Goal: Task Accomplishment & Management: Use online tool/utility

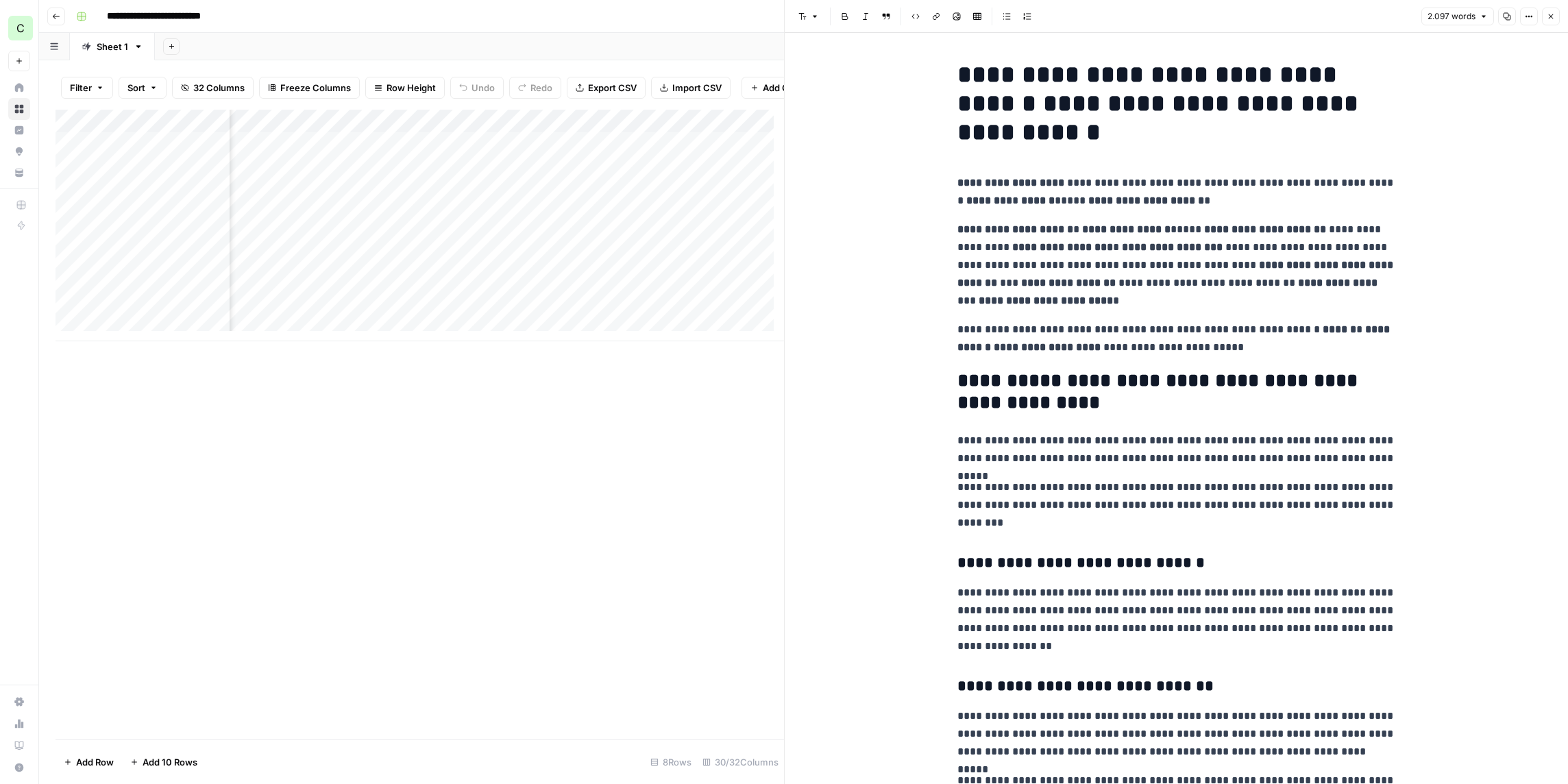
click at [49, 15] on button "Go back" at bounding box center [55, 16] width 18 height 18
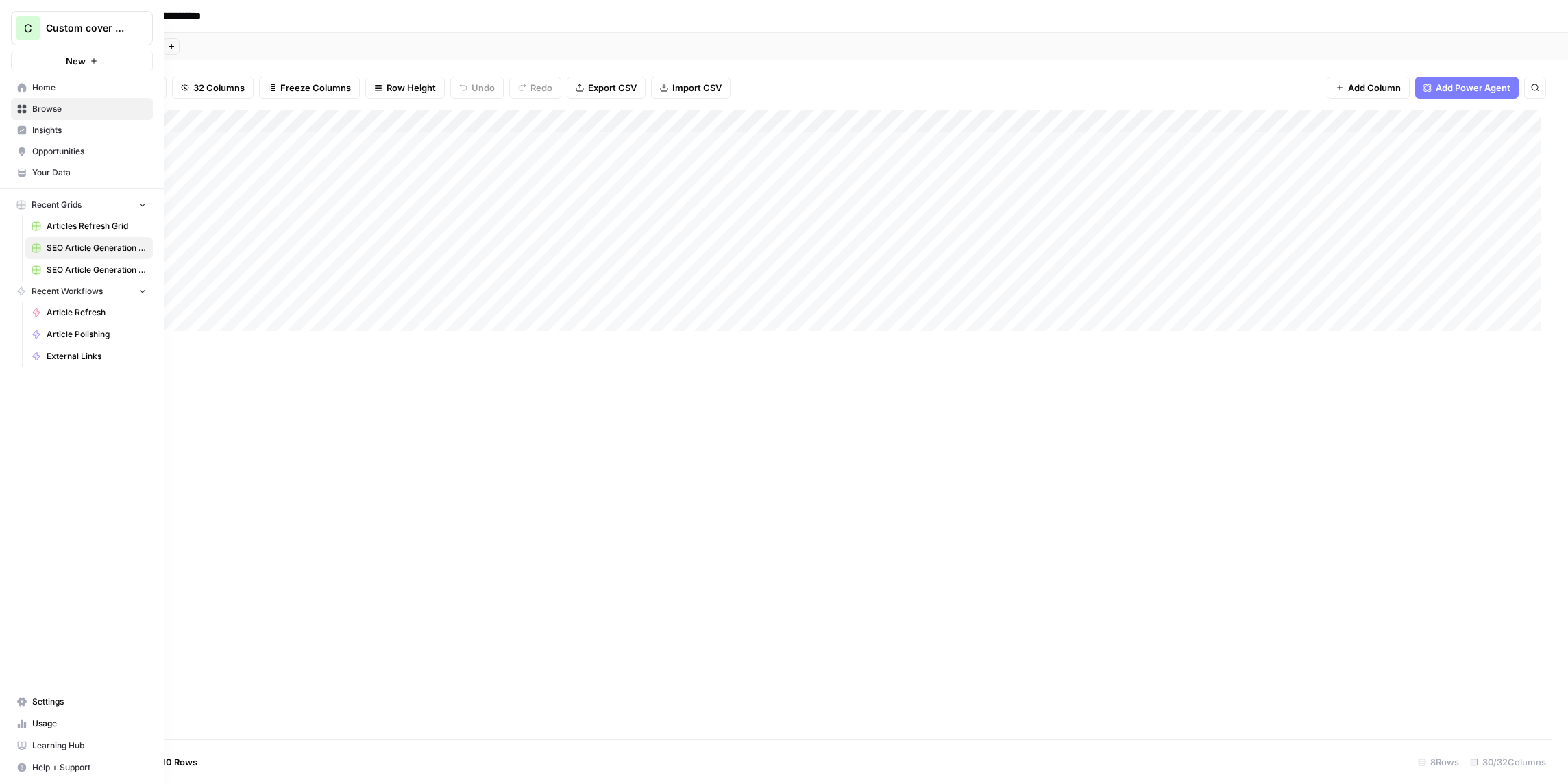
click at [28, 106] on link "Browse" at bounding box center [82, 109] width 142 height 22
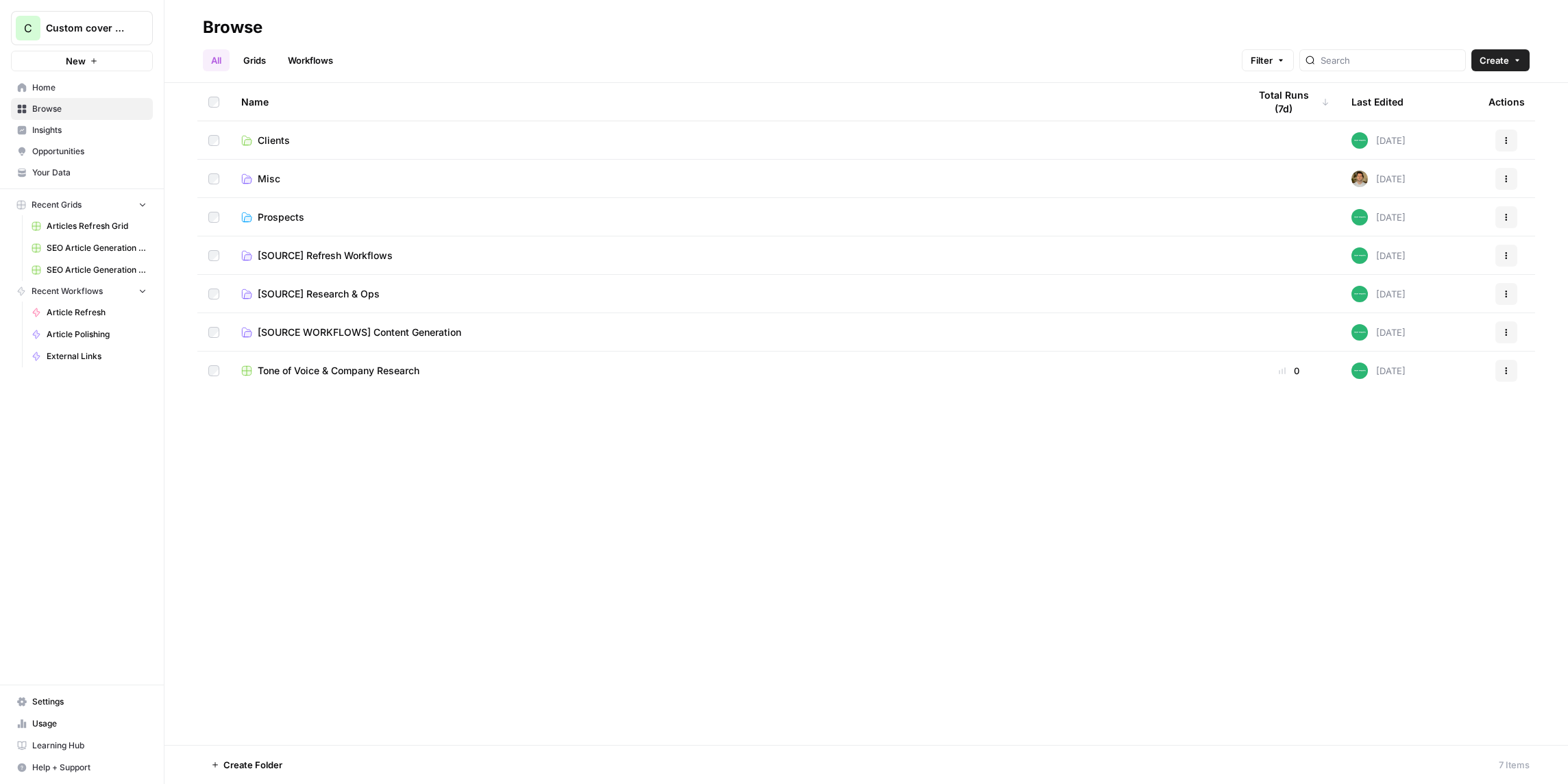
click at [344, 129] on td "Clients" at bounding box center [734, 139] width 1008 height 38
click at [270, 129] on td "Clients" at bounding box center [734, 139] width 1008 height 38
click at [271, 139] on span "Clients" at bounding box center [274, 140] width 32 height 14
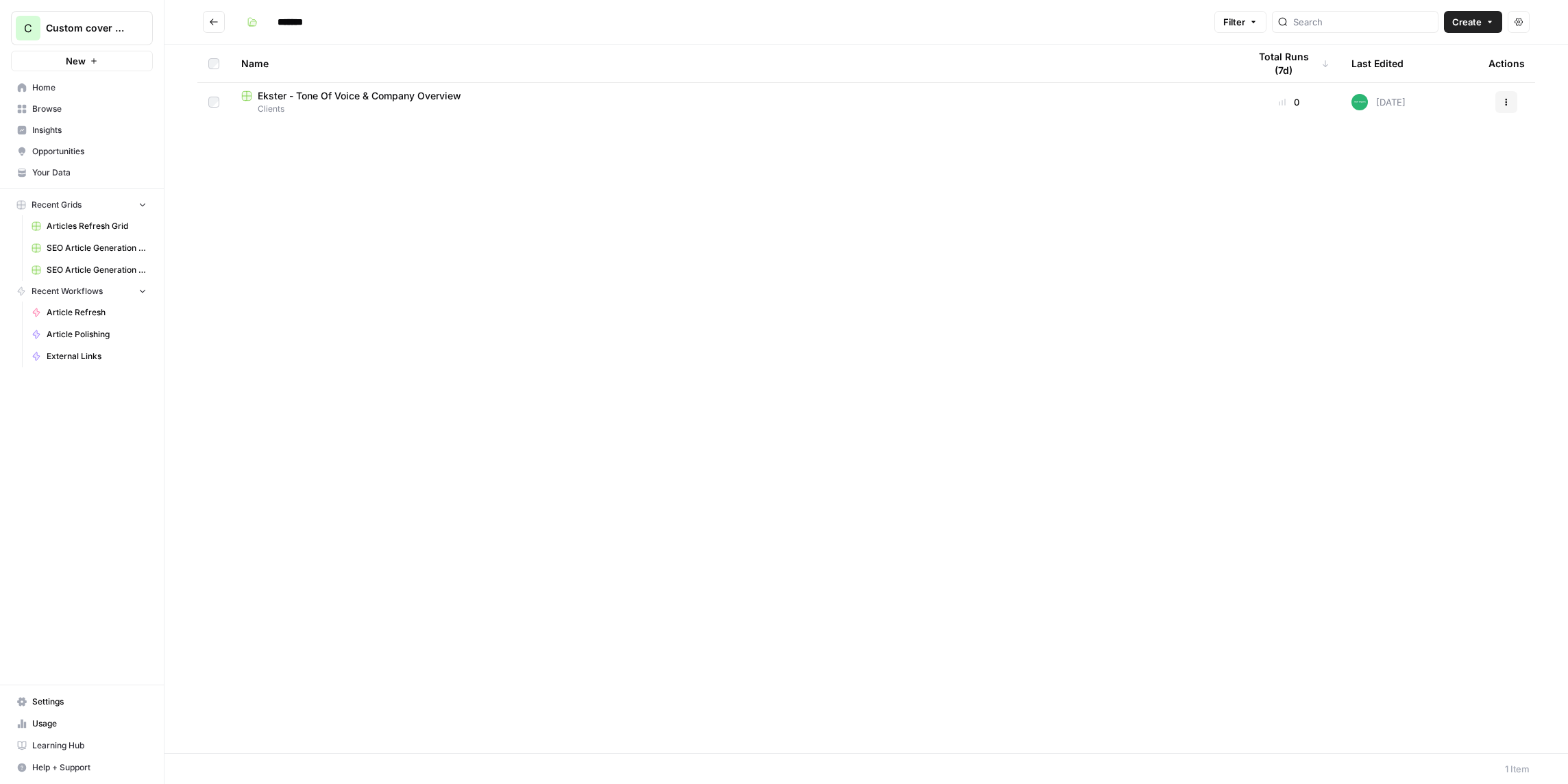
click at [211, 25] on icon "Go back" at bounding box center [213, 22] width 9 height 9
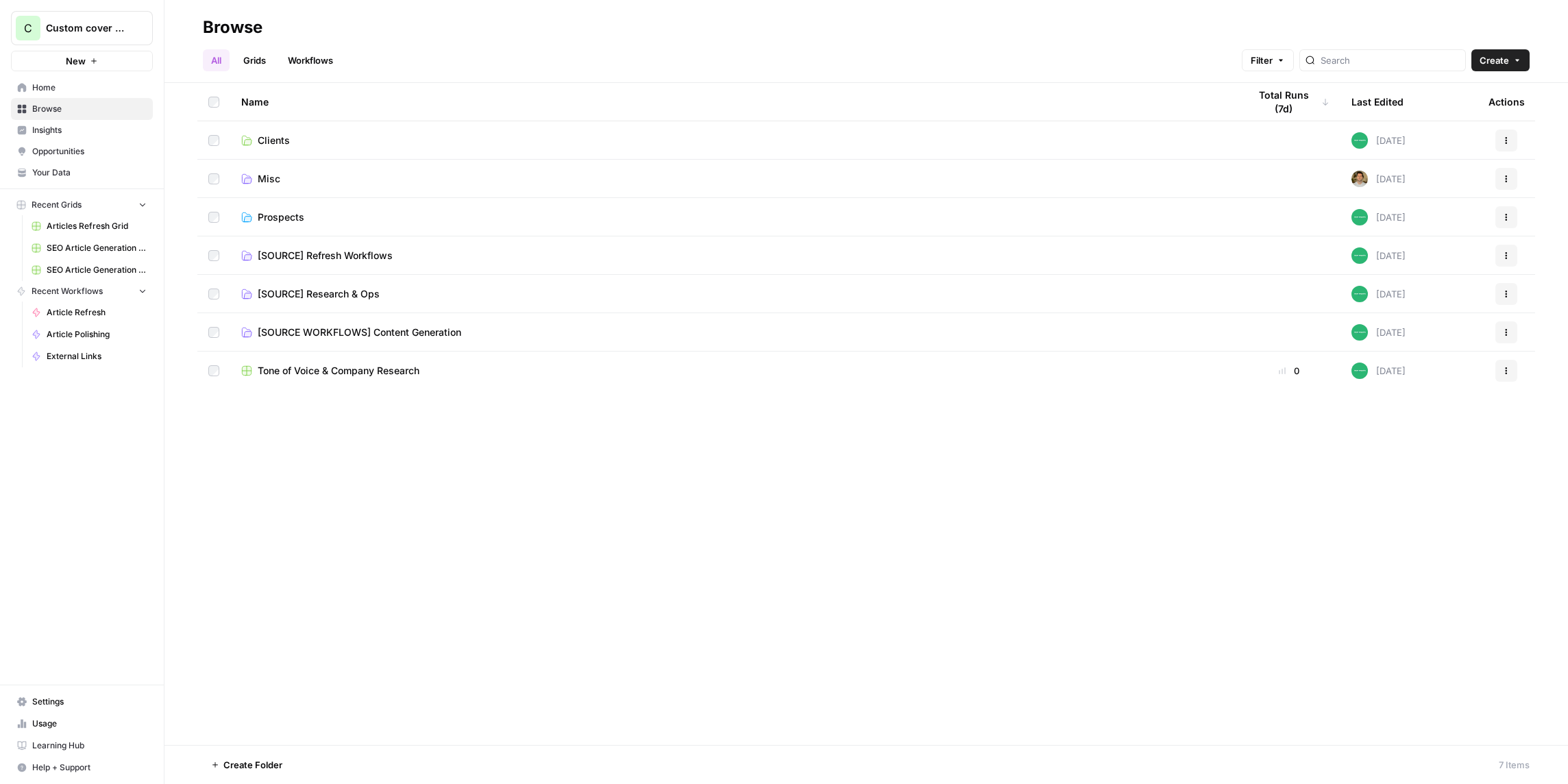
click at [337, 332] on span "[SOURCE WORKFLOWS] Content Generation" at bounding box center [359, 332] width 203 height 14
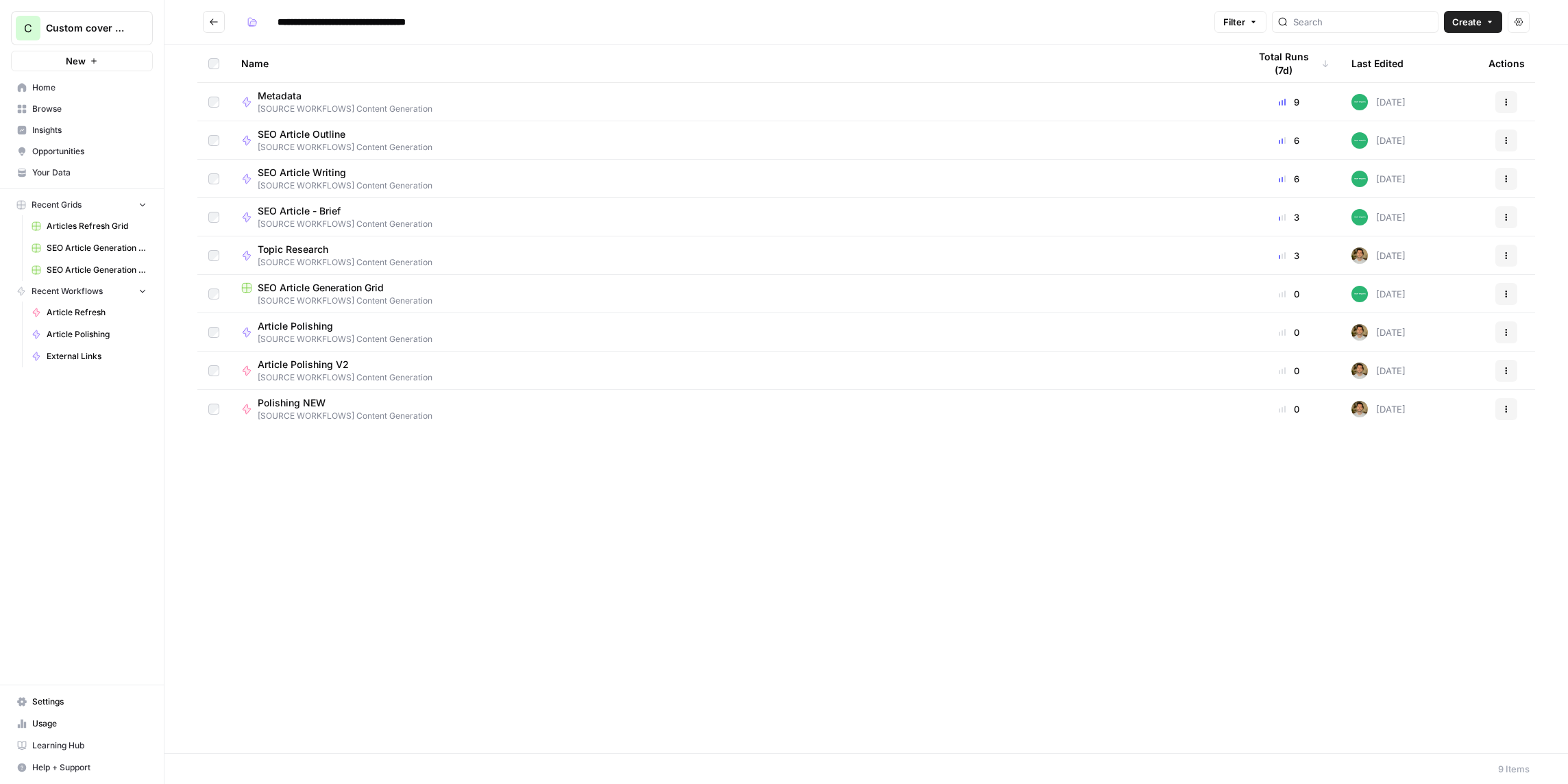
click at [209, 22] on icon "Go back" at bounding box center [213, 22] width 9 height 9
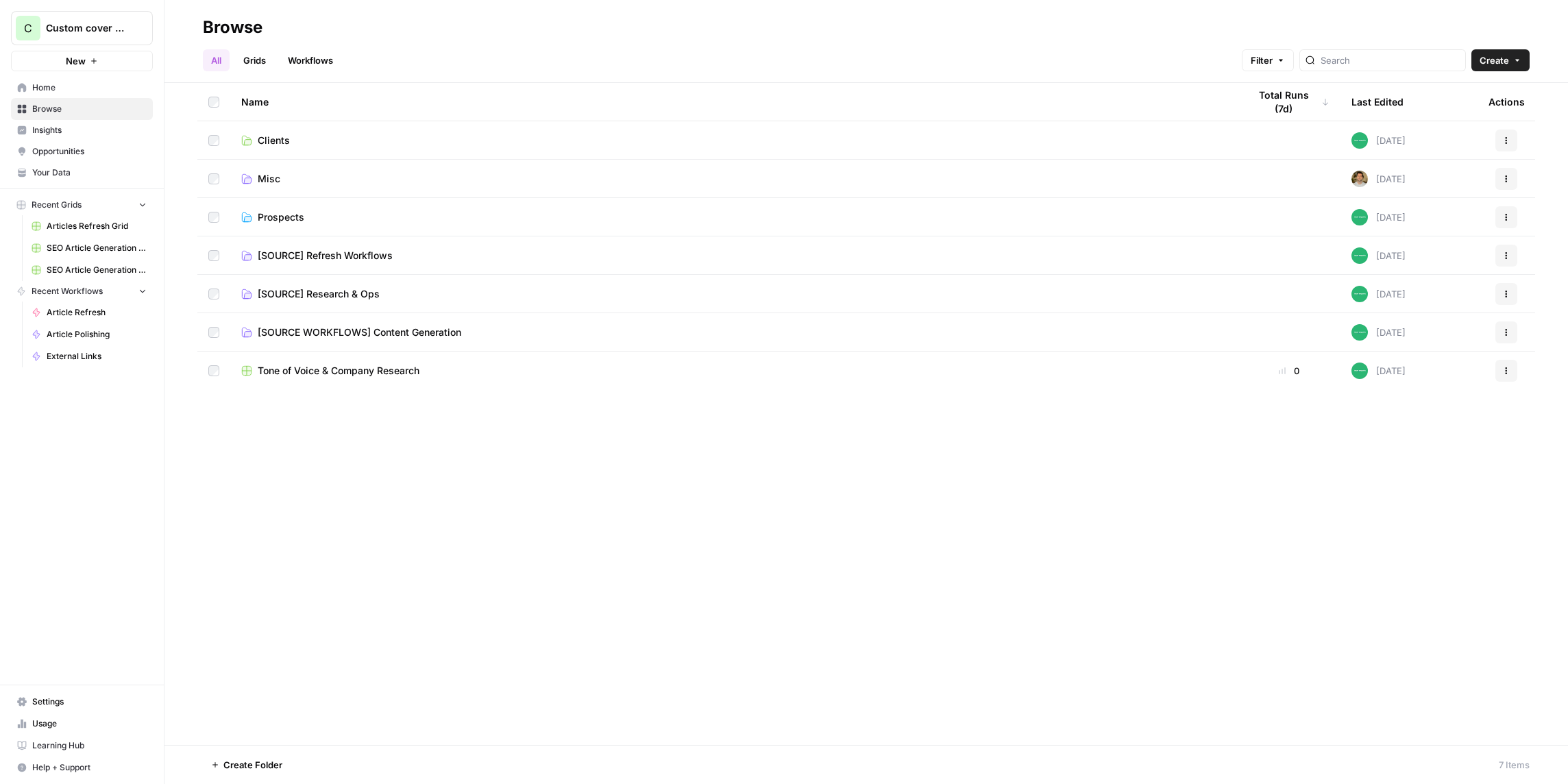
click at [327, 254] on span "[SOURCE] Refresh Workflows" at bounding box center [324, 256] width 135 height 14
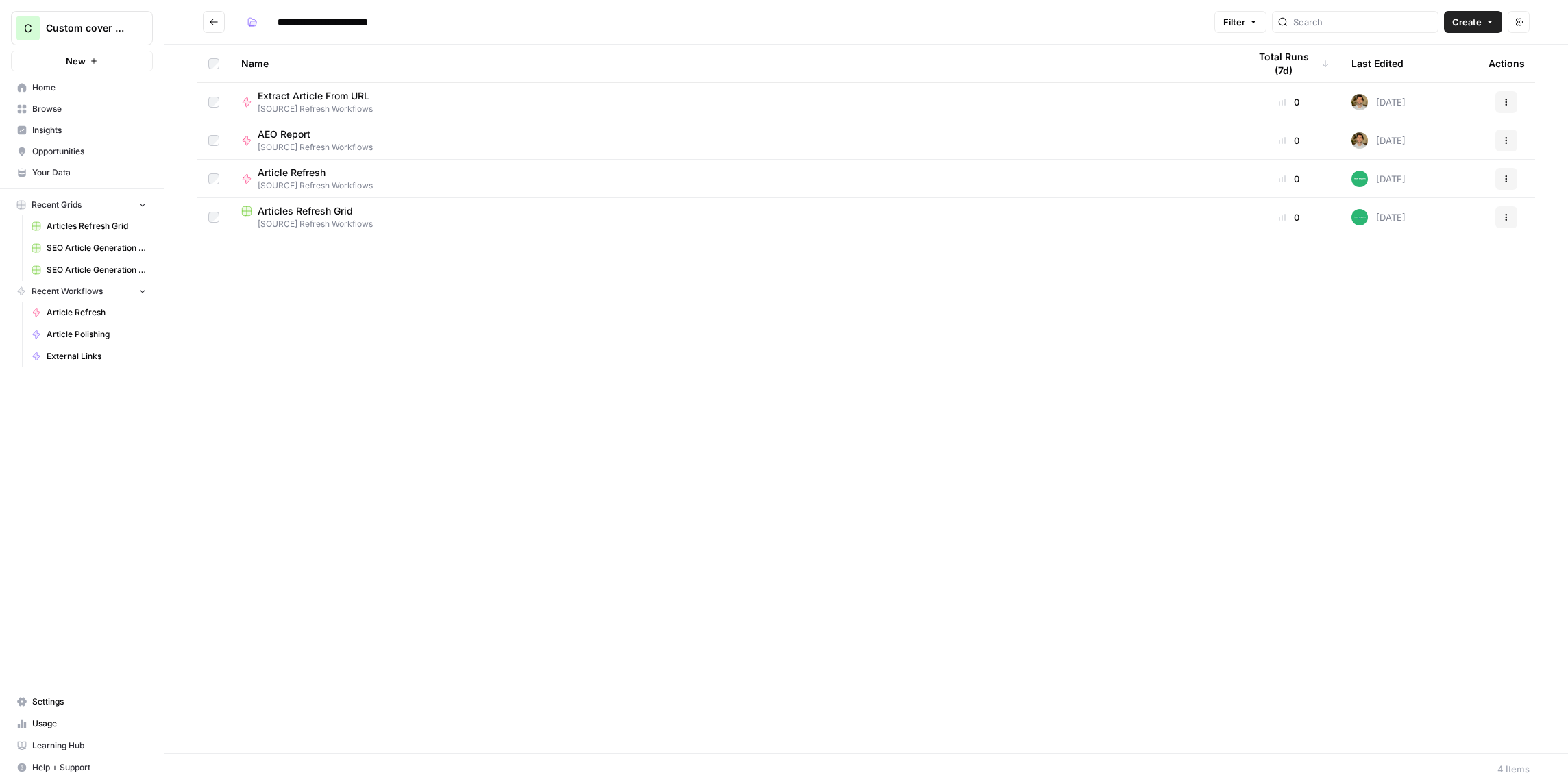
click at [326, 229] on span "[SOURCE] Refresh Workflows" at bounding box center [734, 224] width 985 height 12
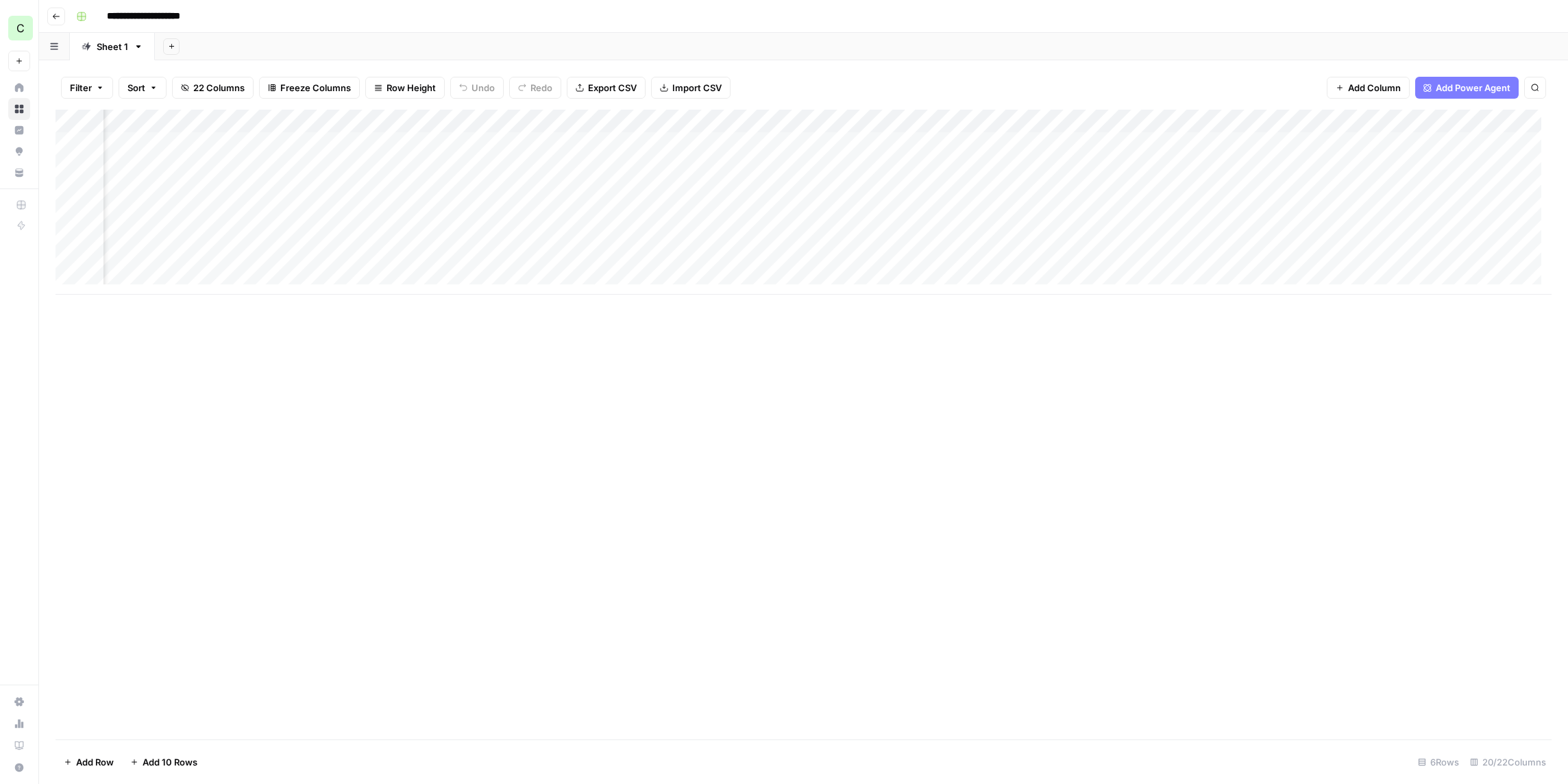
scroll to position [0, 1282]
click at [917, 119] on div "Add Column" at bounding box center [804, 202] width 1496 height 185
click at [892, 253] on span "Edit Workflow" at bounding box center [929, 256] width 120 height 14
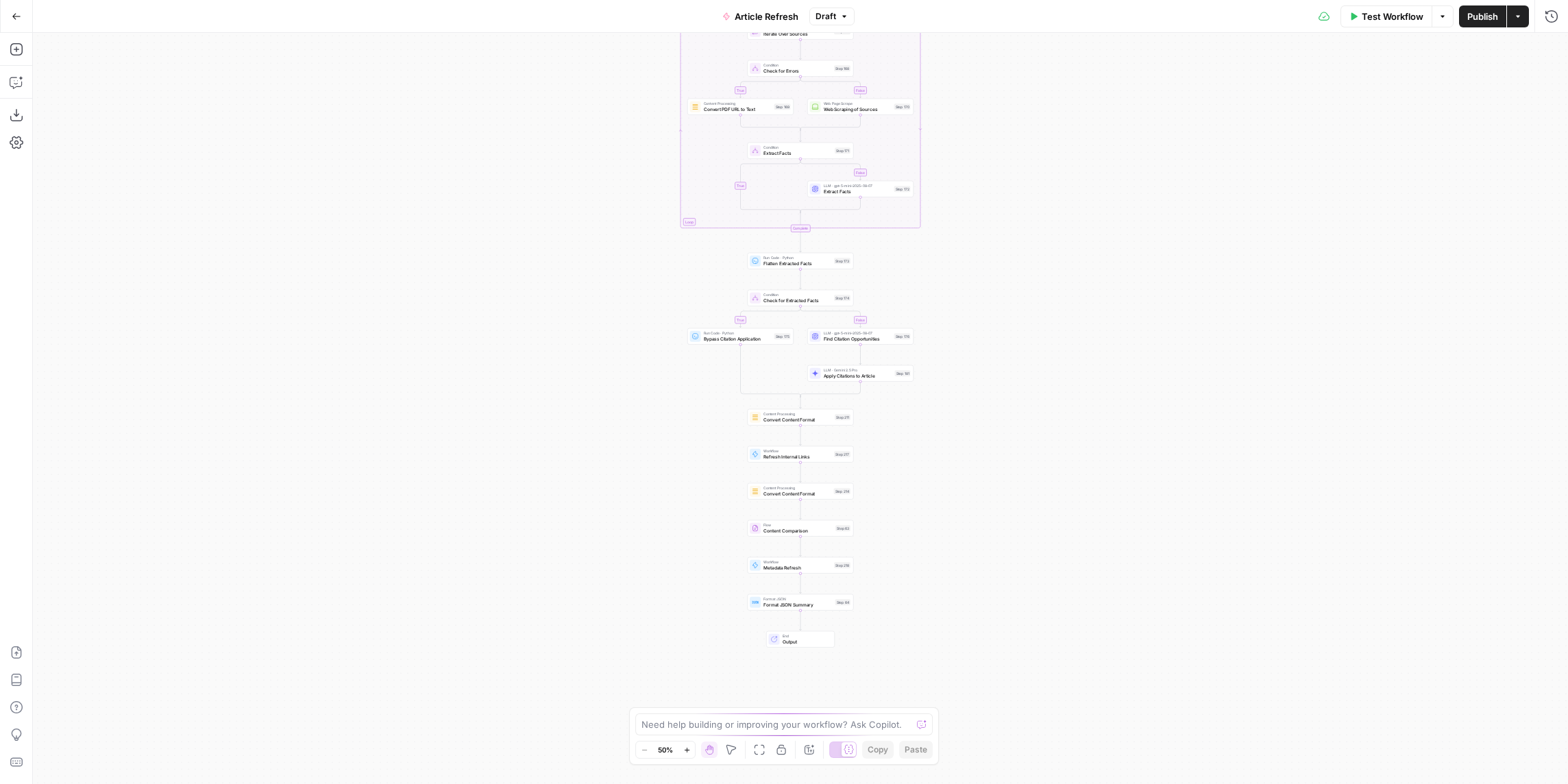
click at [931, 472] on div "true false true false true false Workflow Set Inputs Inputs Power Agent Identif…" at bounding box center [801, 408] width 1535 height 751
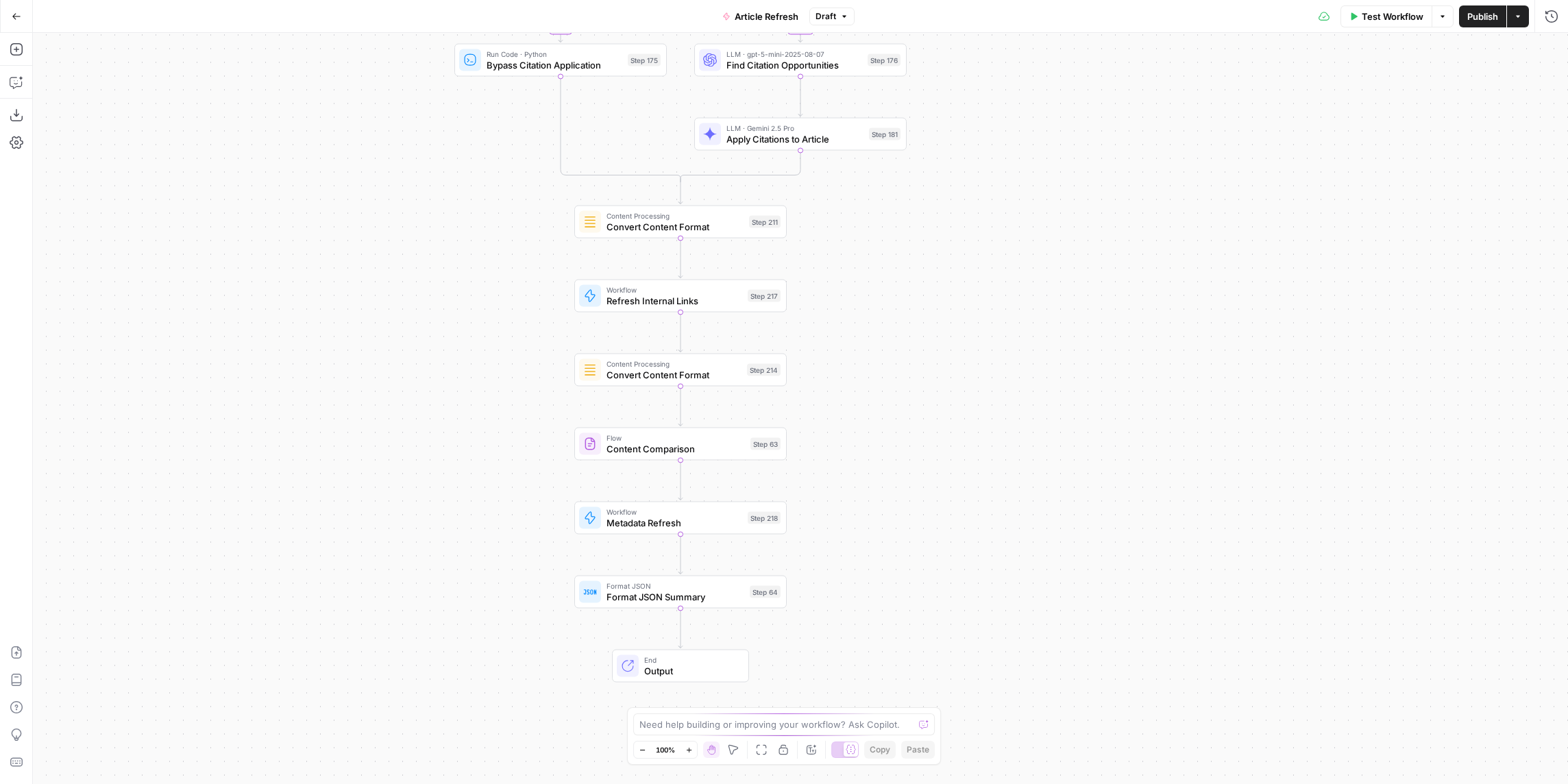
drag, startPoint x: 871, startPoint y: 493, endPoint x: 881, endPoint y: 357, distance: 136.4
click at [881, 357] on div "true false true false true false Workflow Set Inputs Inputs Power Agent Identif…" at bounding box center [801, 408] width 1535 height 751
click at [676, 300] on span "Refresh Internal Links" at bounding box center [674, 301] width 136 height 14
type input "Refres Internal Links"
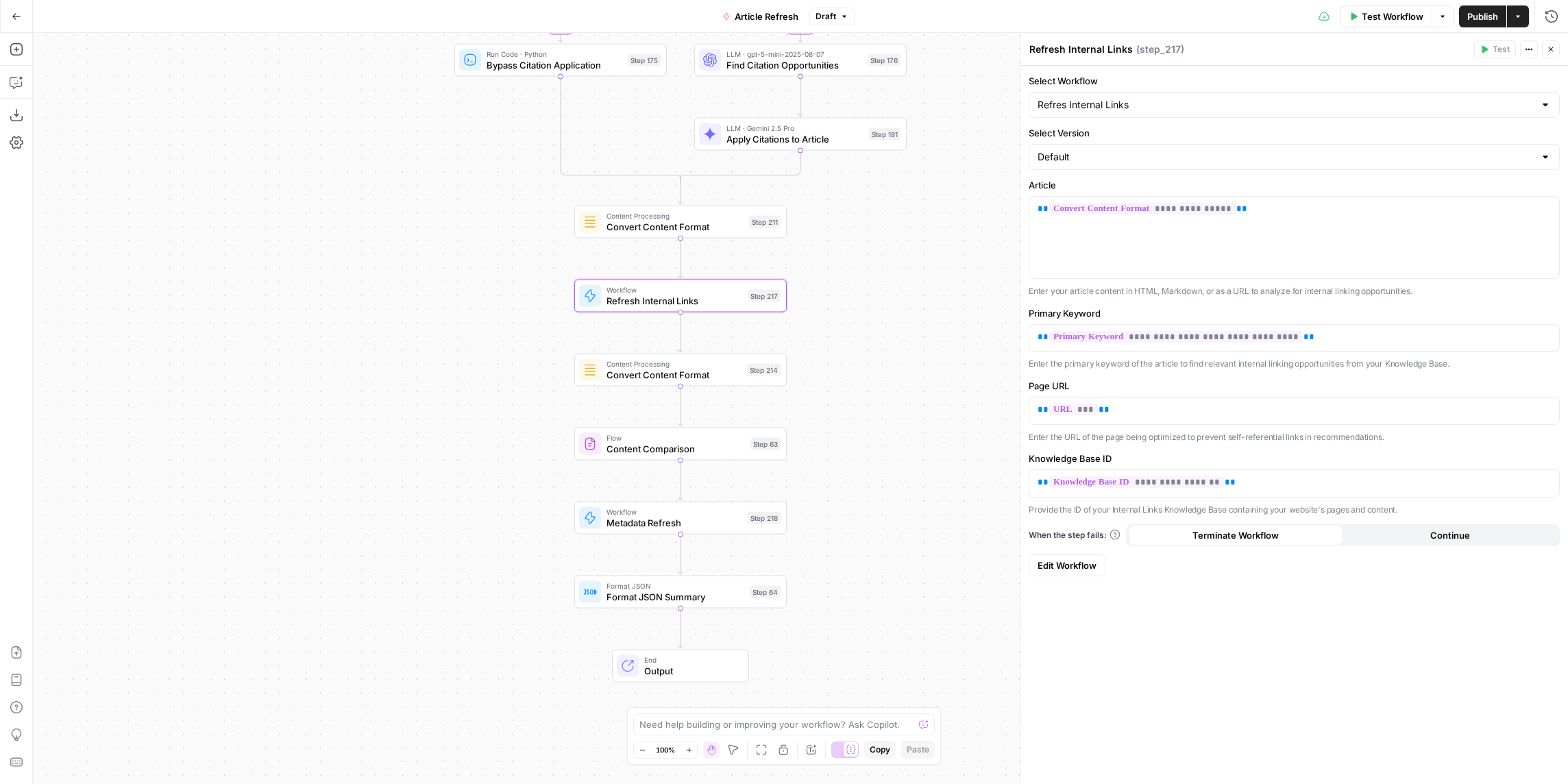
click at [1077, 562] on span "Edit Workflow" at bounding box center [1067, 565] width 59 height 14
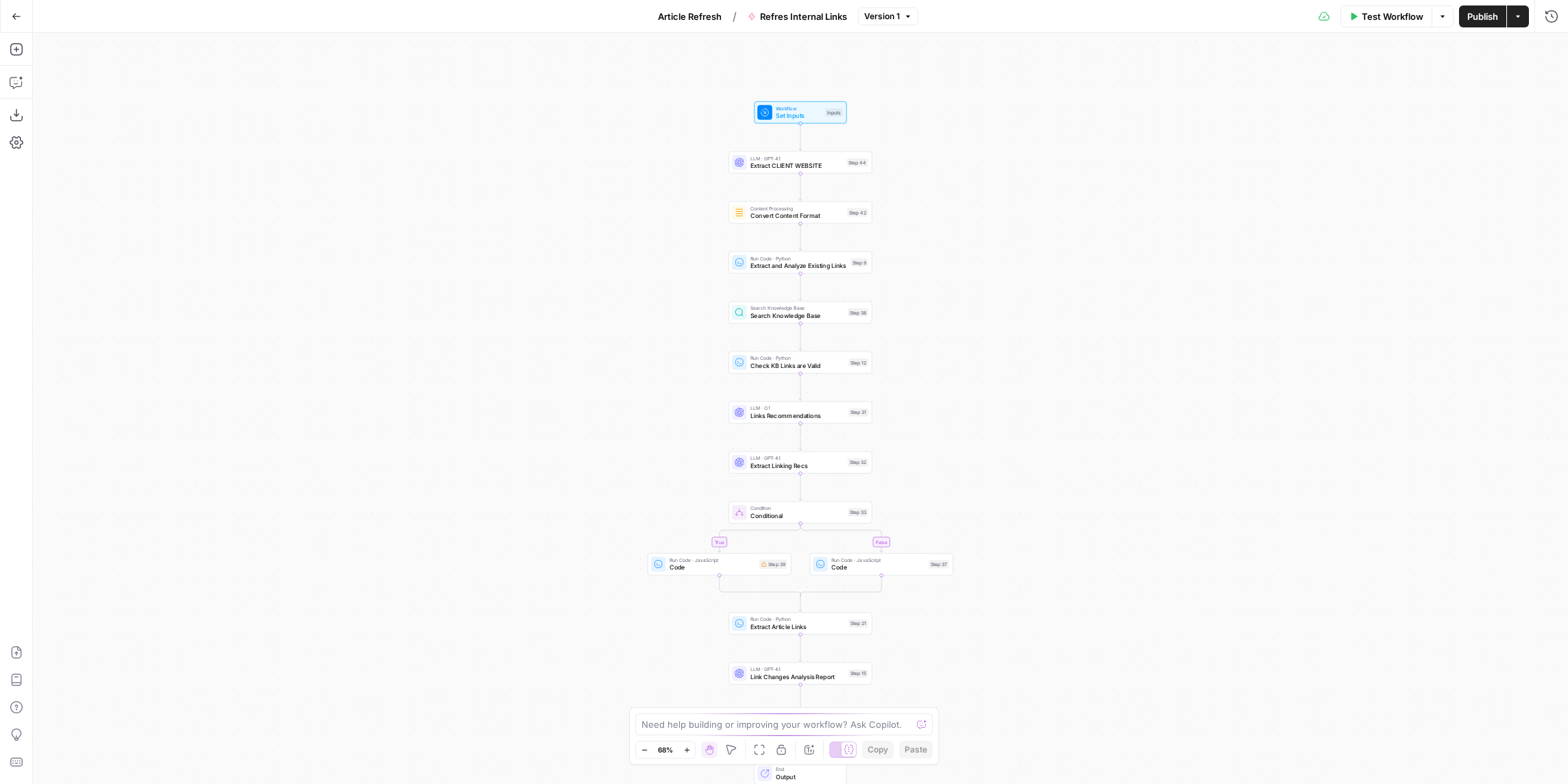
click at [933, 202] on div "true false Workflow Set Inputs Inputs LLM · GPT-4.1 Extract CLIENT WEBSITE Step…" at bounding box center [801, 408] width 1535 height 751
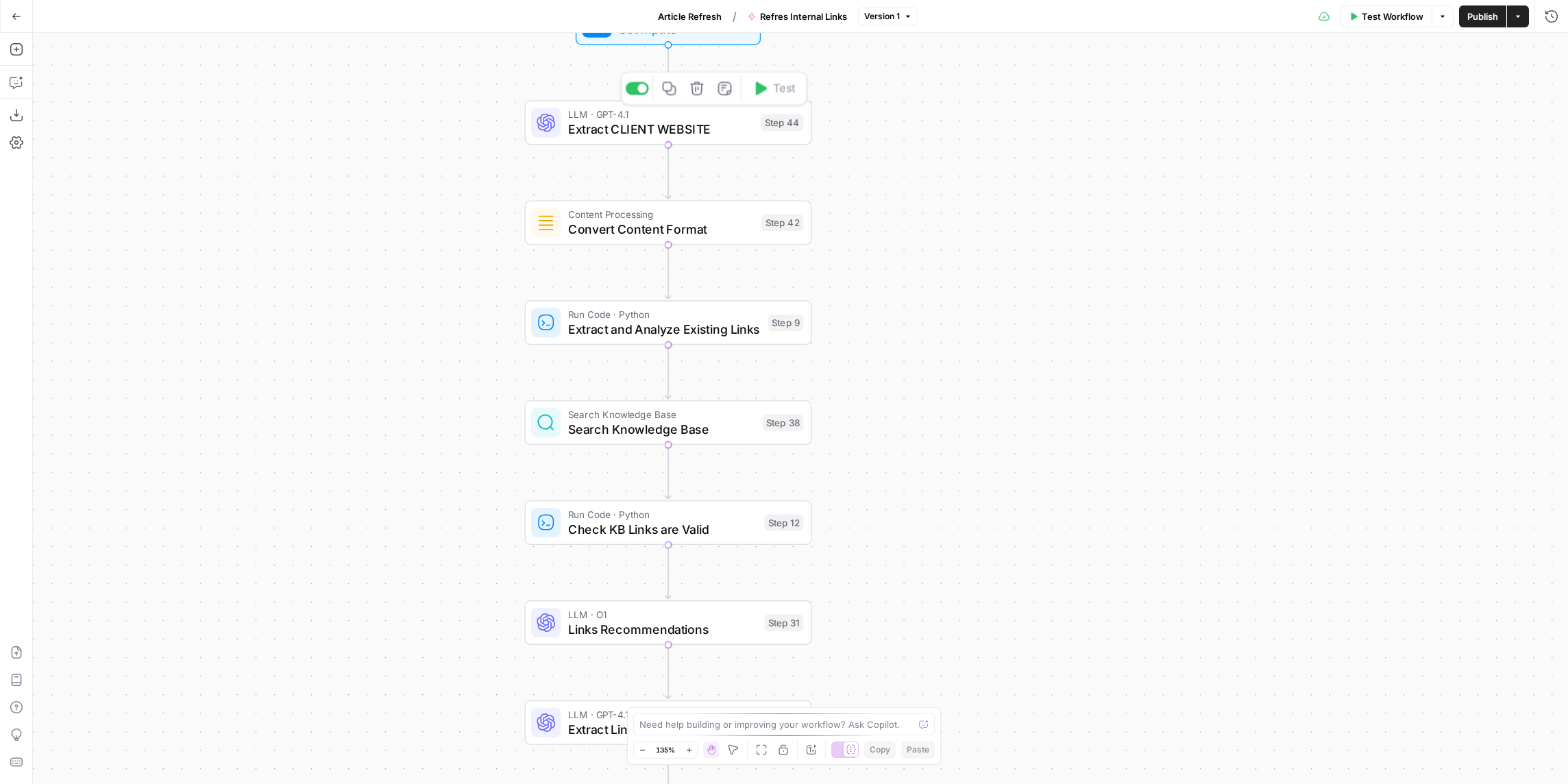
click at [716, 133] on span "Extract CLIENT WEBSITE" at bounding box center [660, 129] width 185 height 18
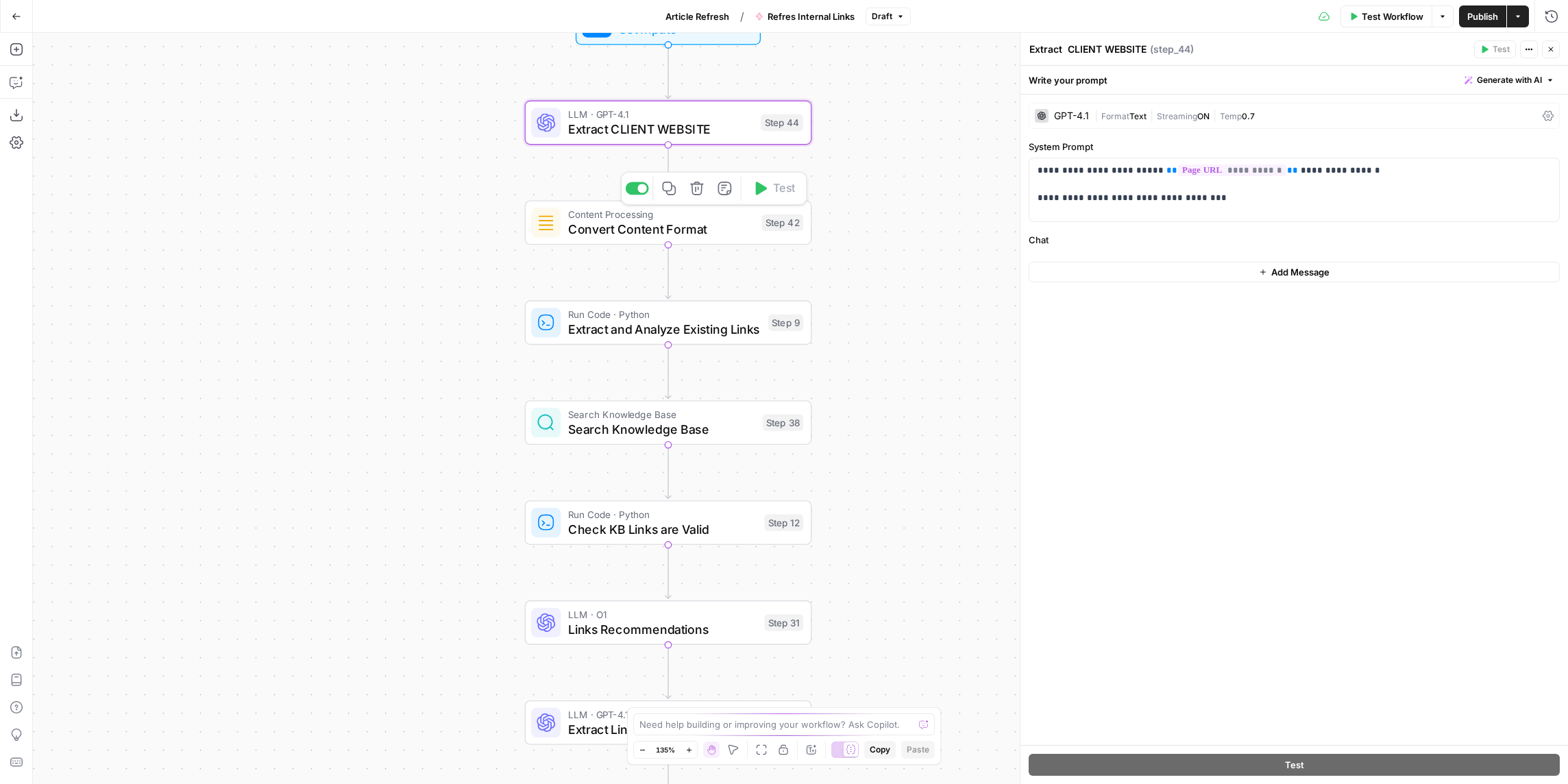
click at [736, 240] on div "Content Processing Convert Content Format Step 42 Copy step Delete step Add Not…" at bounding box center [668, 223] width 287 height 45
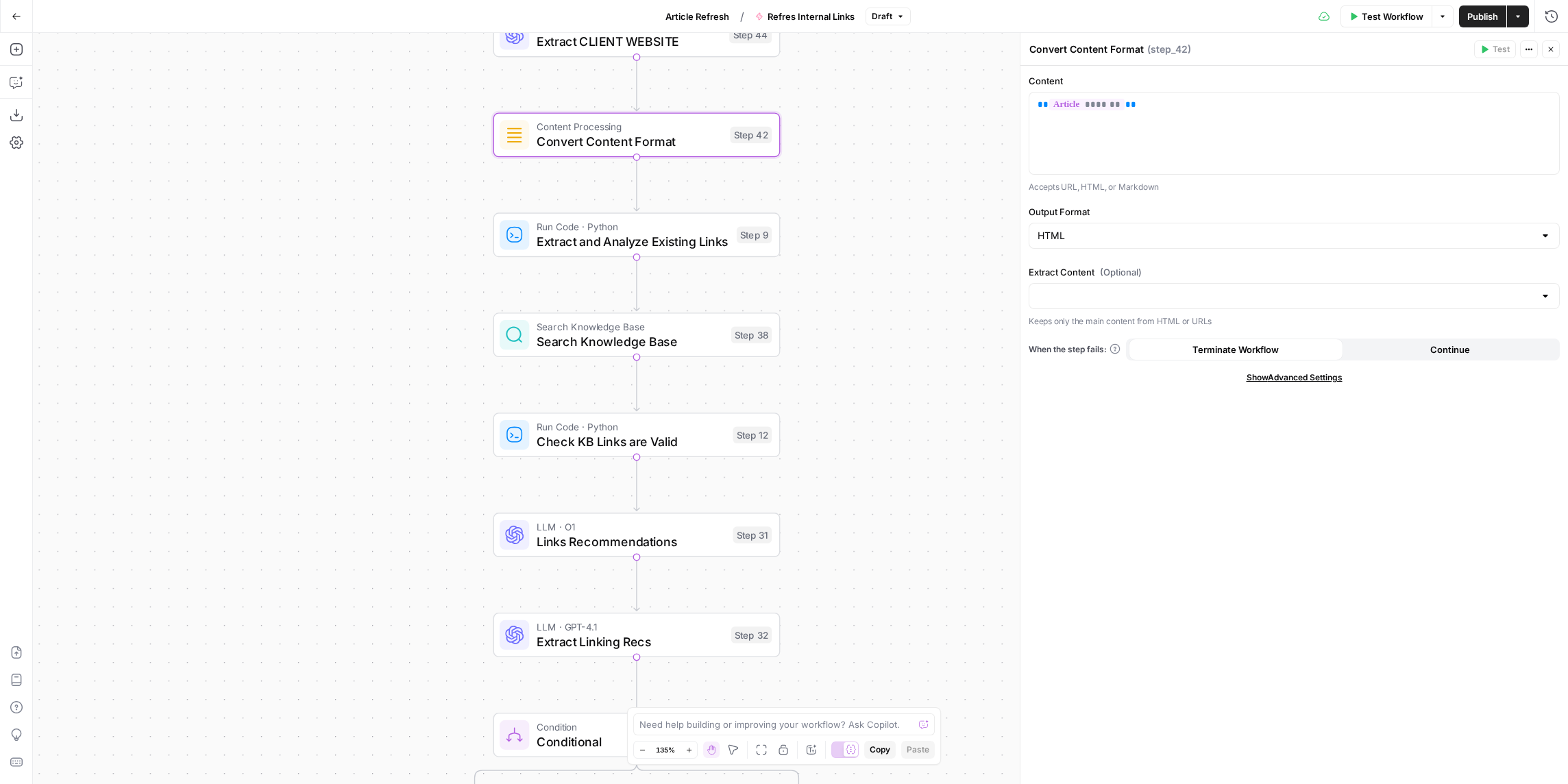
drag, startPoint x: 912, startPoint y: 394, endPoint x: 888, endPoint y: 325, distance: 73.1
click at [888, 325] on div "true false Workflow Set Inputs Inputs LLM · GPT-4.1 Extract CLIENT WEBSITE Step…" at bounding box center [801, 408] width 1535 height 751
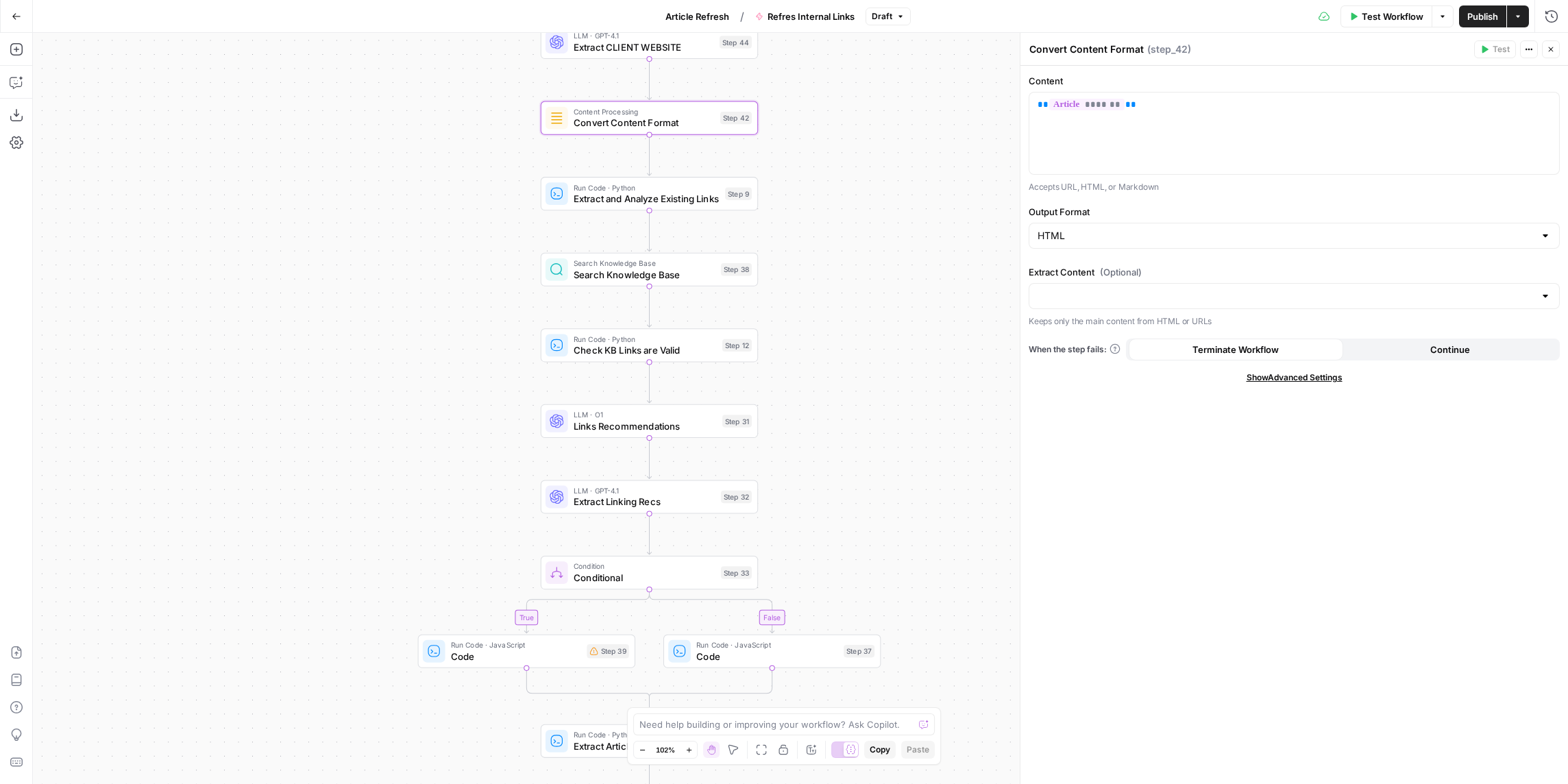
drag, startPoint x: 899, startPoint y: 343, endPoint x: 851, endPoint y: 280, distance: 79.2
click at [851, 280] on div "true false Workflow Set Inputs Inputs LLM · GPT-4.1 Extract CLIENT WEBSITE Step…" at bounding box center [801, 408] width 1535 height 751
click at [699, 196] on span "Extract and Analyze Existing Links" at bounding box center [646, 199] width 146 height 14
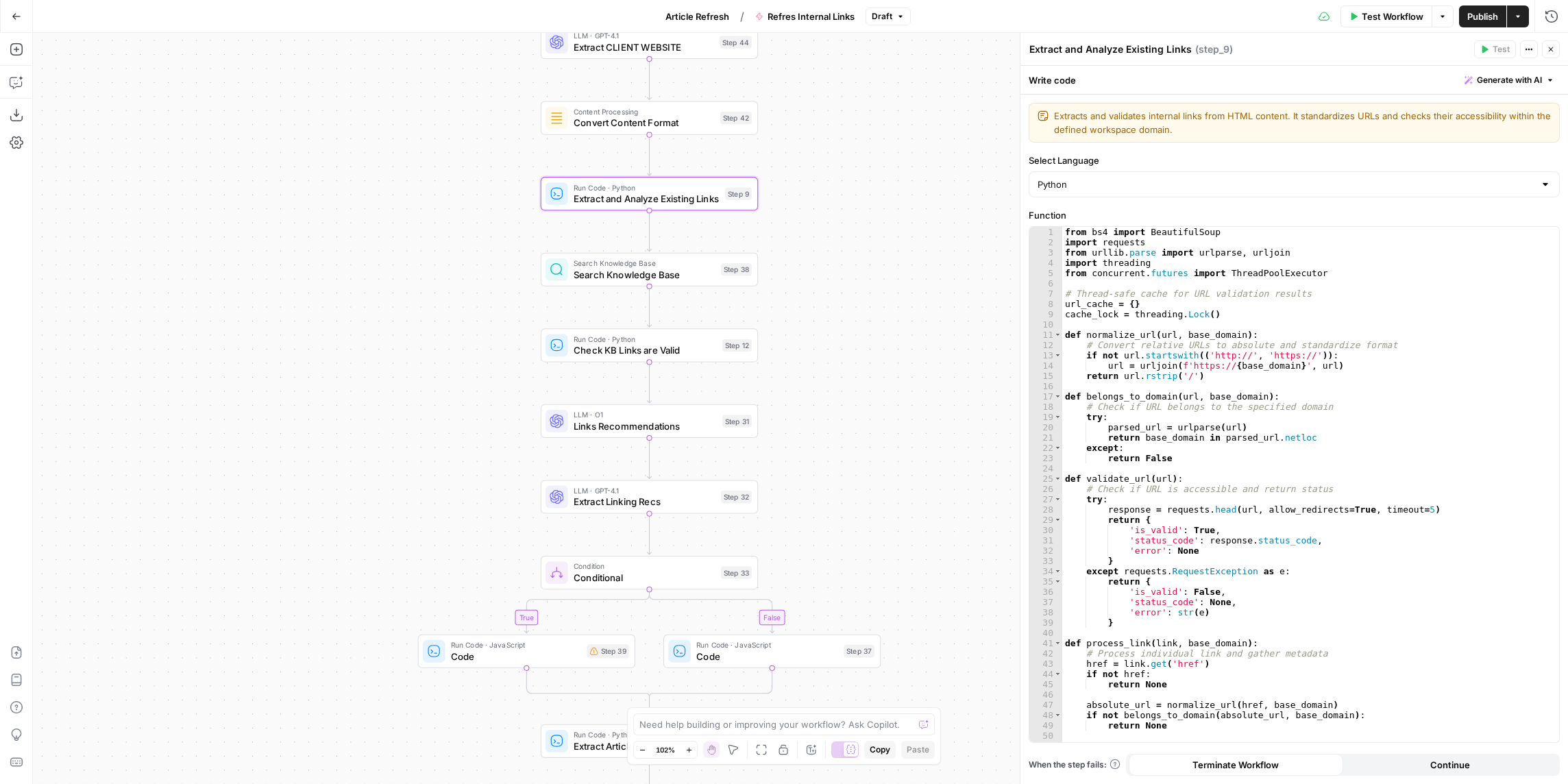
click at [688, 285] on div "Search Knowledge Base Search Knowledge Base Step 38" at bounding box center [650, 270] width 217 height 34
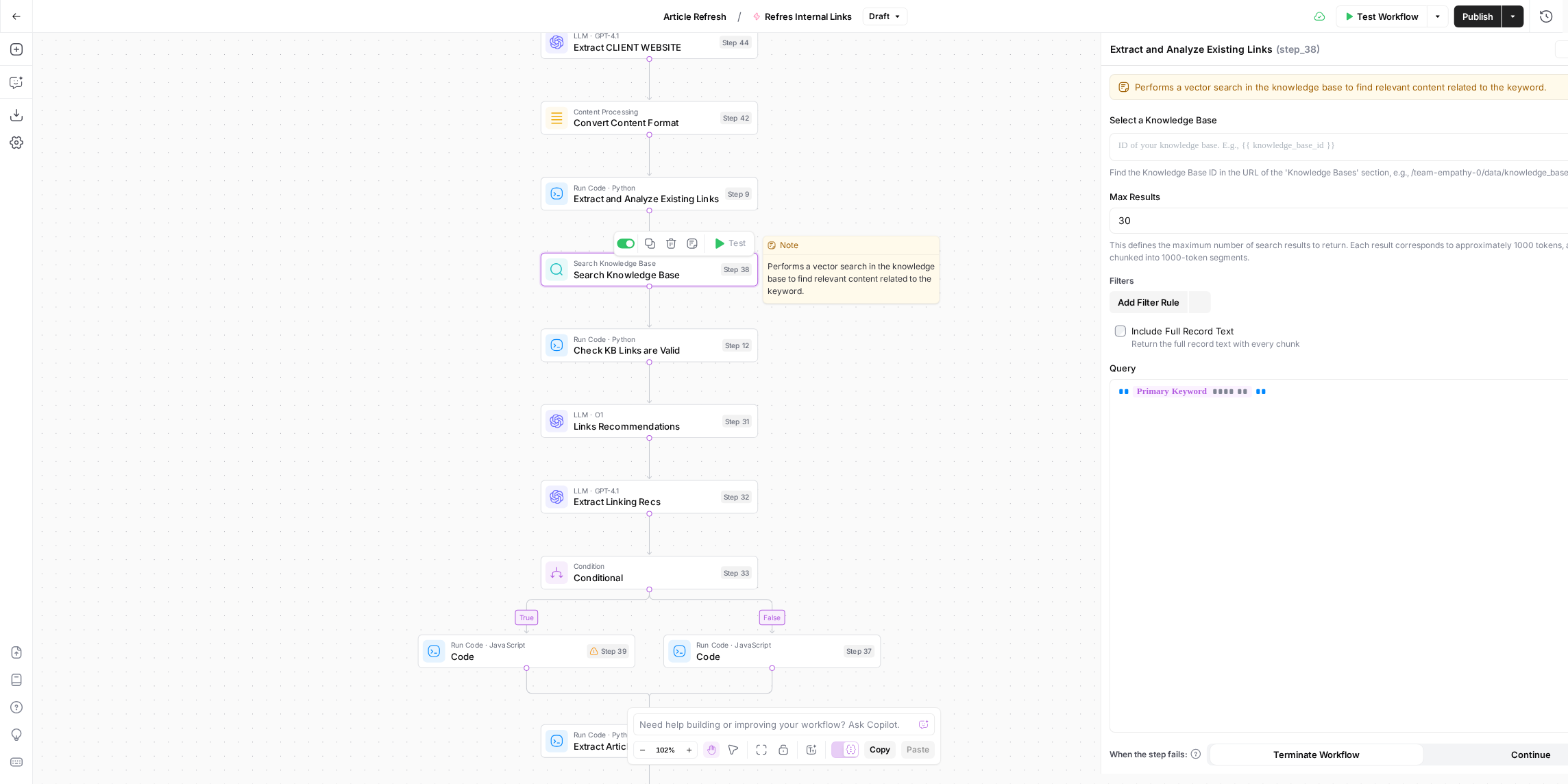
type textarea "Search Knowledge Base"
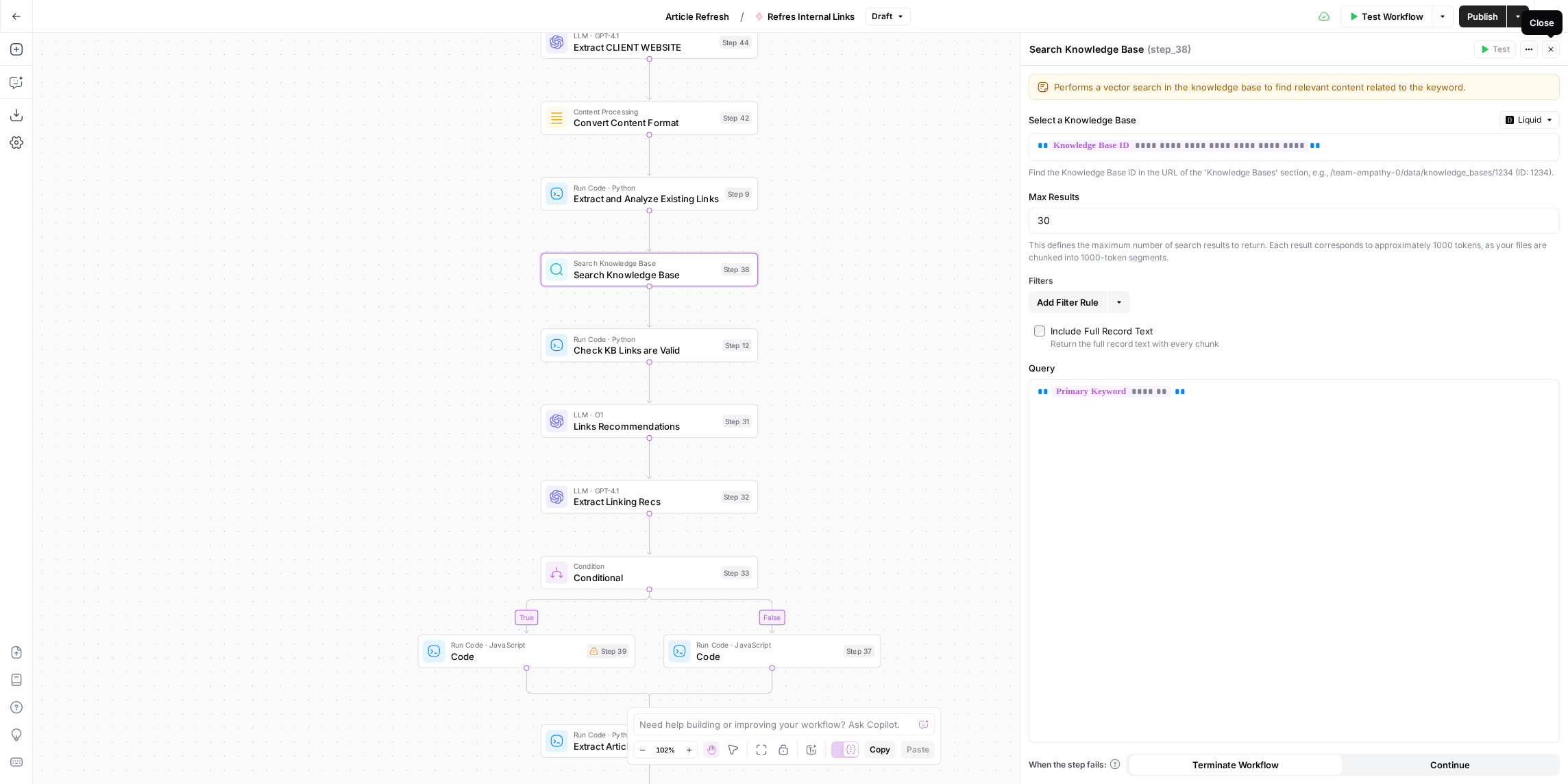
click at [1549, 50] on icon "button" at bounding box center [1551, 49] width 8 height 8
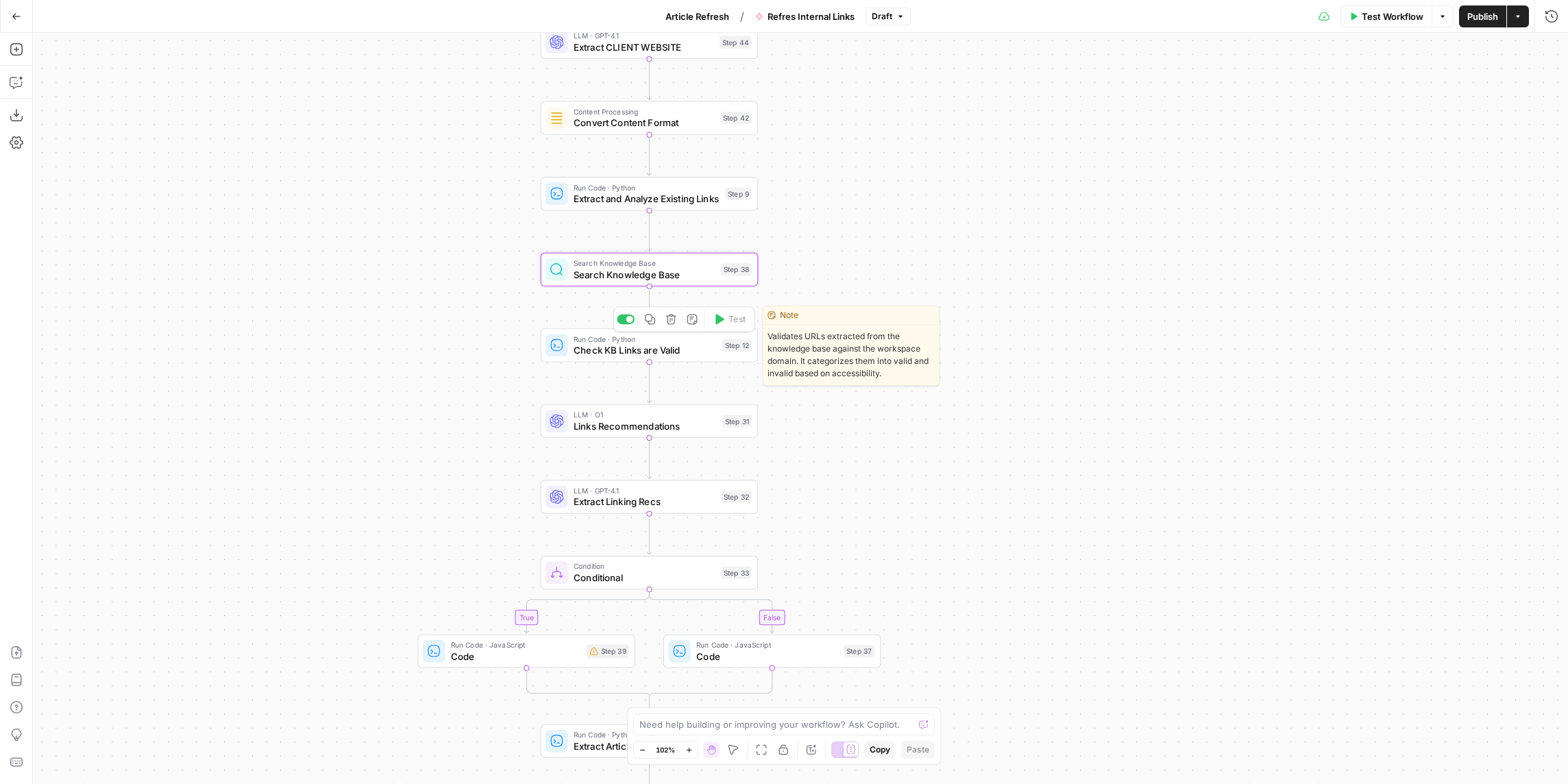
click at [680, 351] on span "Check KB Links are Valid" at bounding box center [645, 350] width 143 height 14
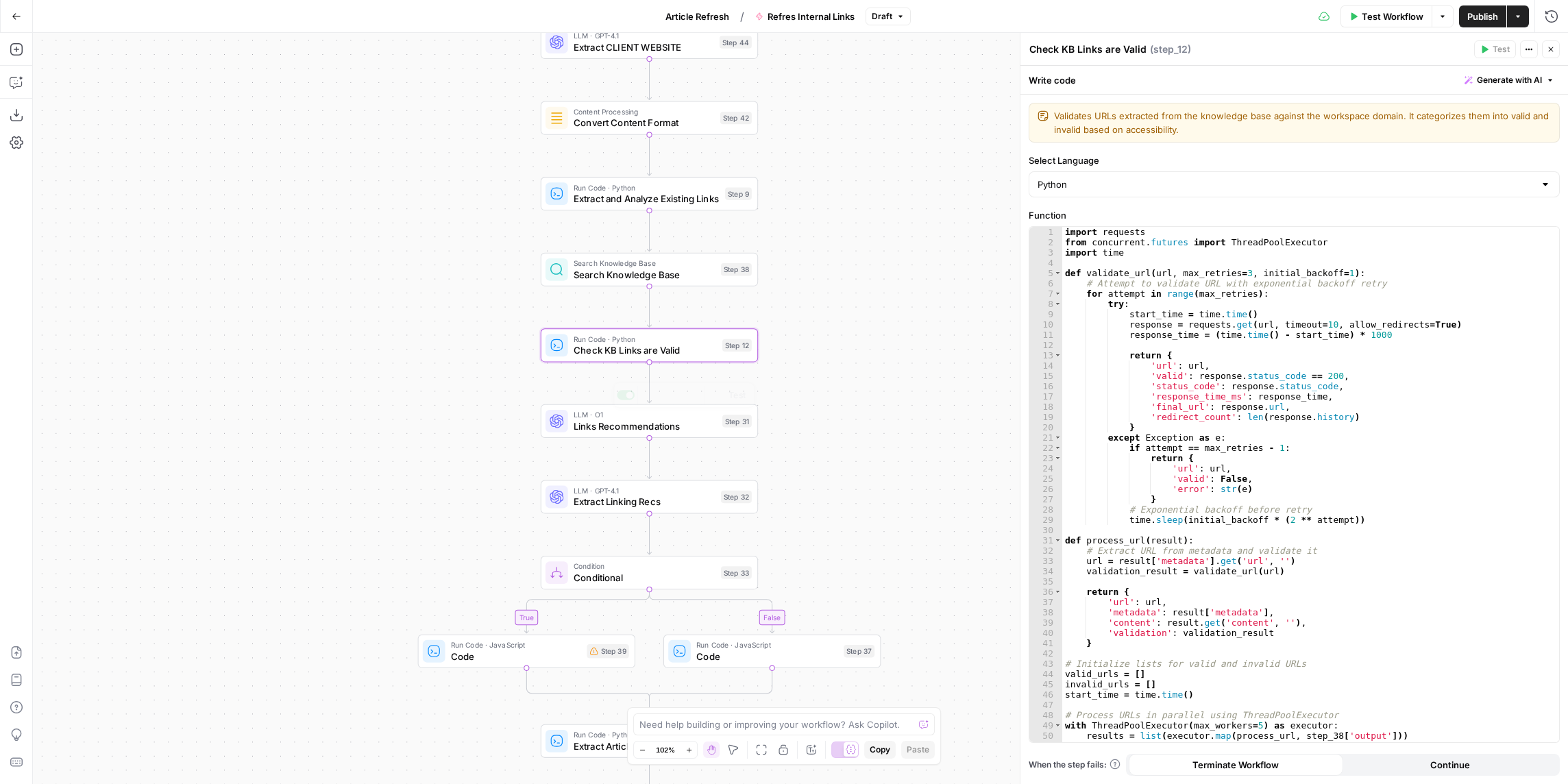
click at [666, 431] on span "Links Recommendations" at bounding box center [645, 425] width 143 height 14
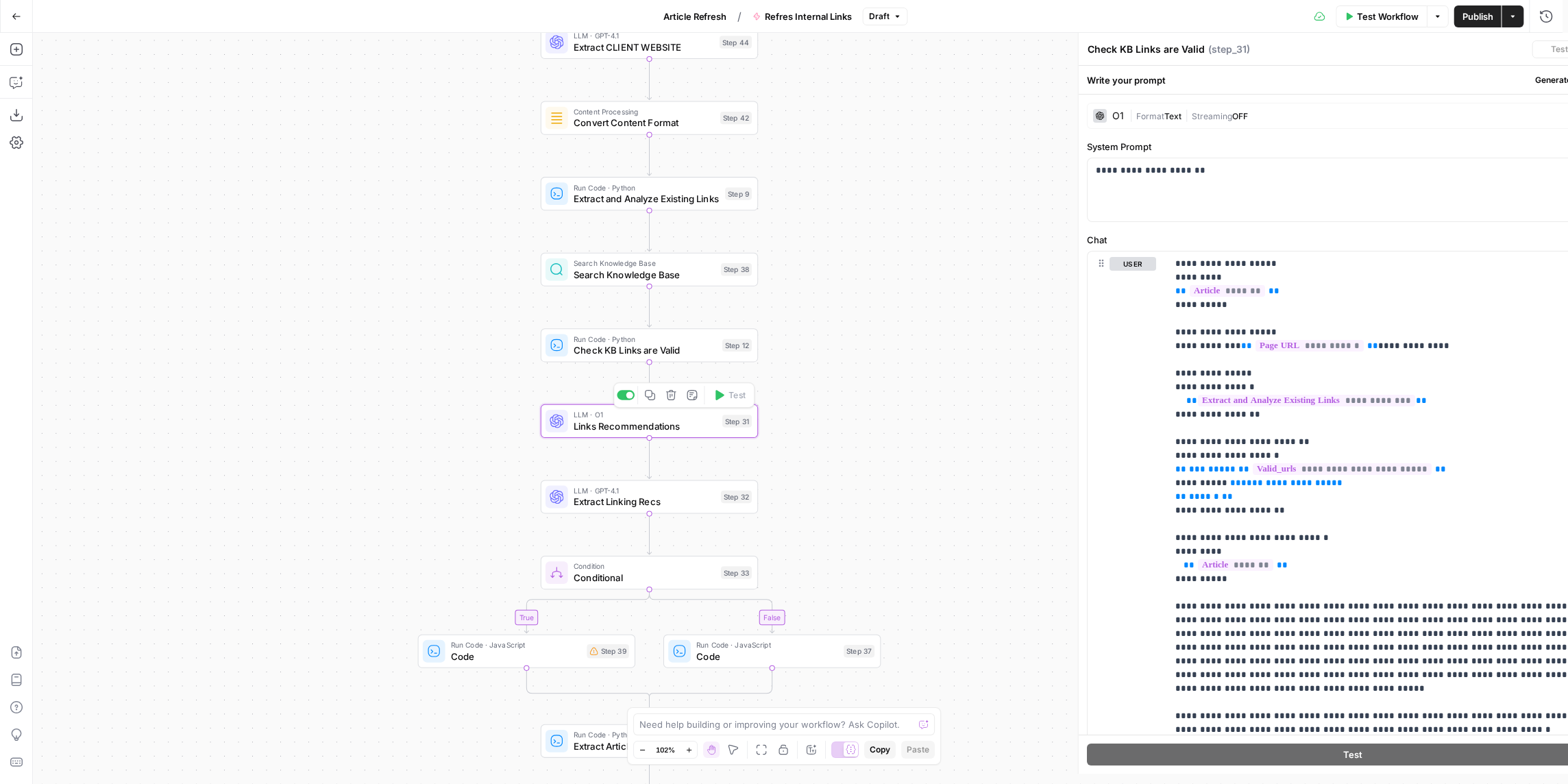
type textarea "Links Recommendations"
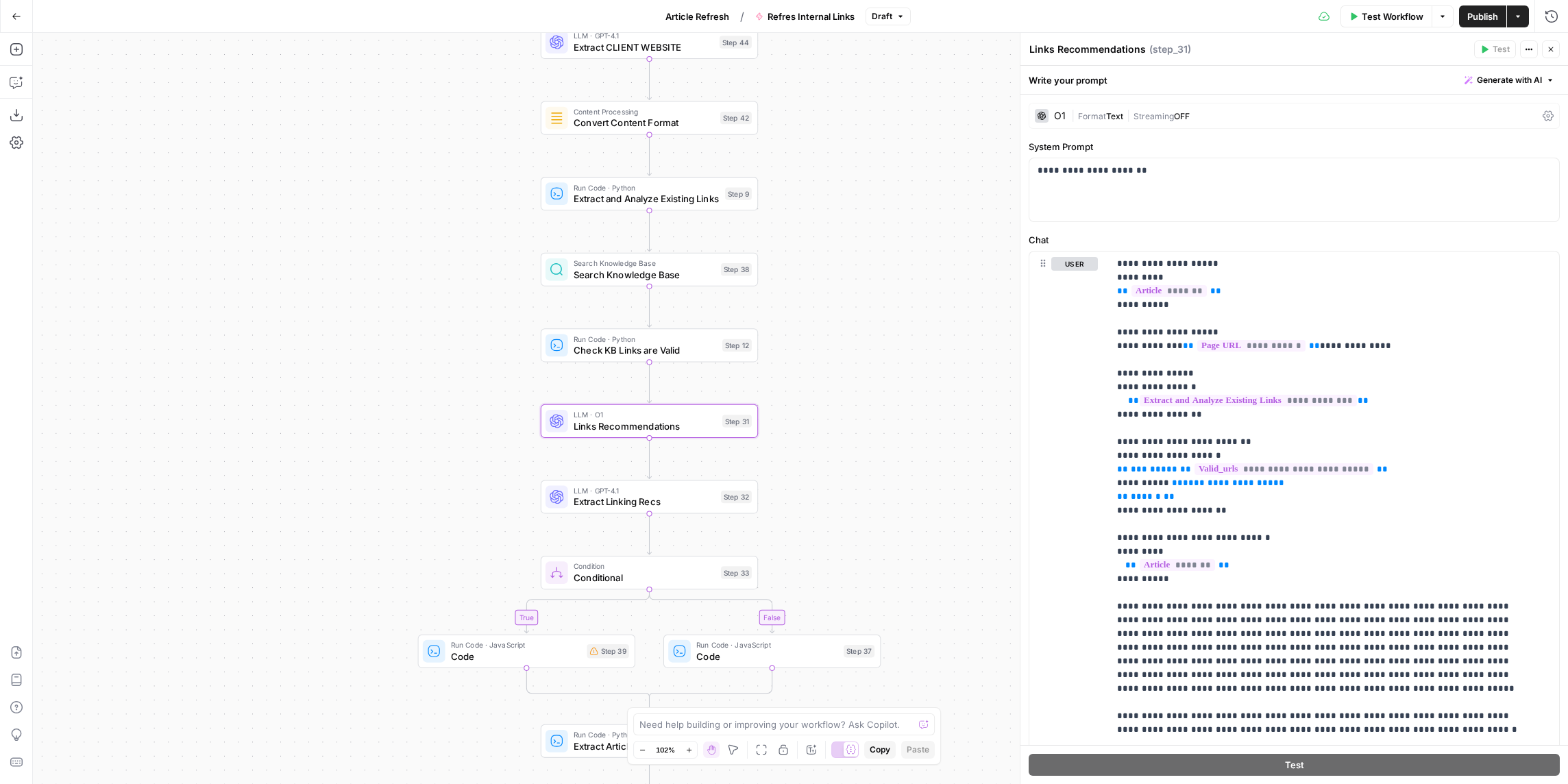
click at [923, 393] on div "true false Workflow Set Inputs Inputs LLM · GPT-4.1 Extract CLIENT WEBSITE Step…" at bounding box center [801, 408] width 1535 height 751
click at [18, 13] on icon "button" at bounding box center [16, 16] width 9 height 9
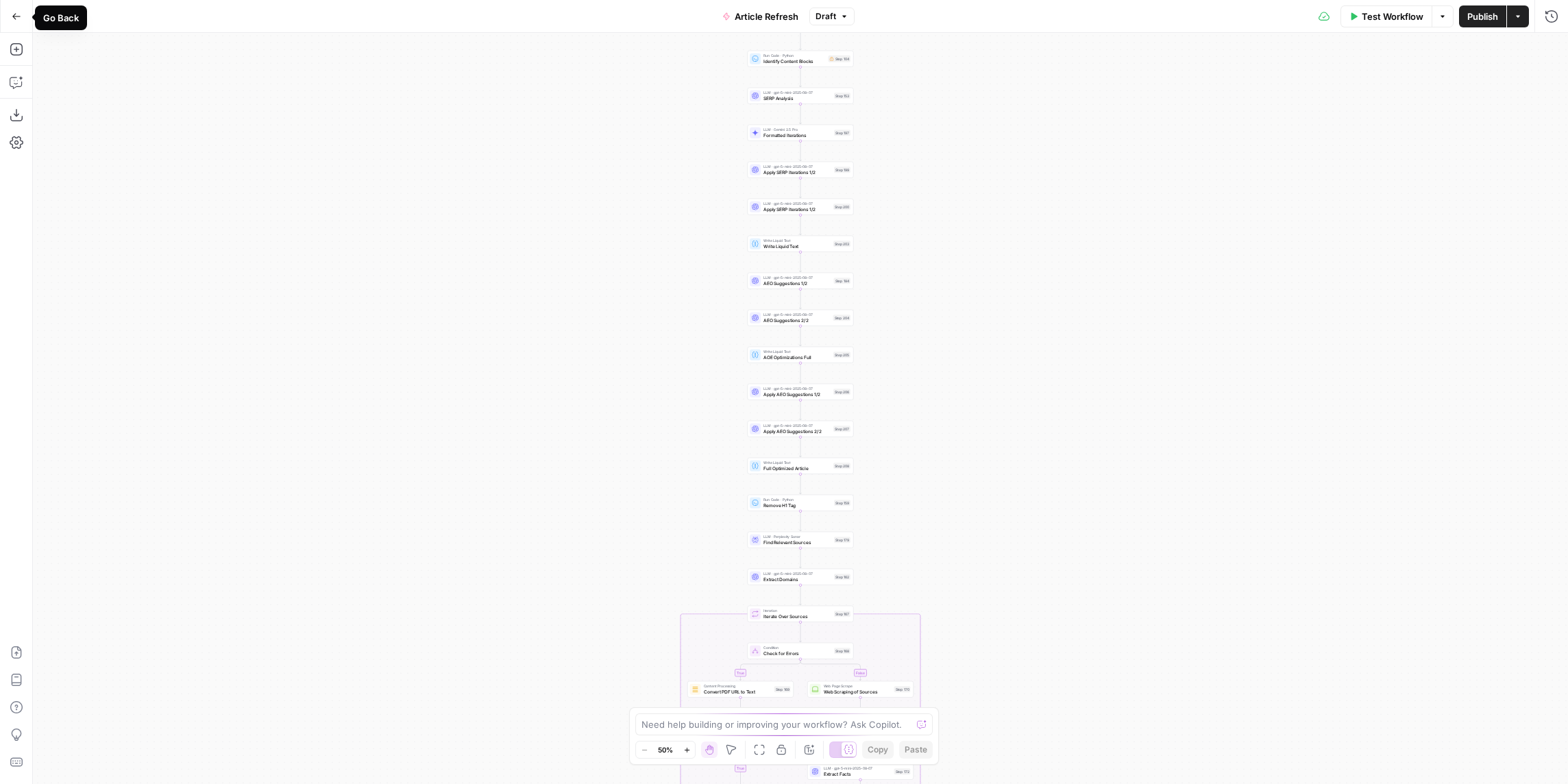
click at [18, 15] on icon "button" at bounding box center [16, 16] width 9 height 9
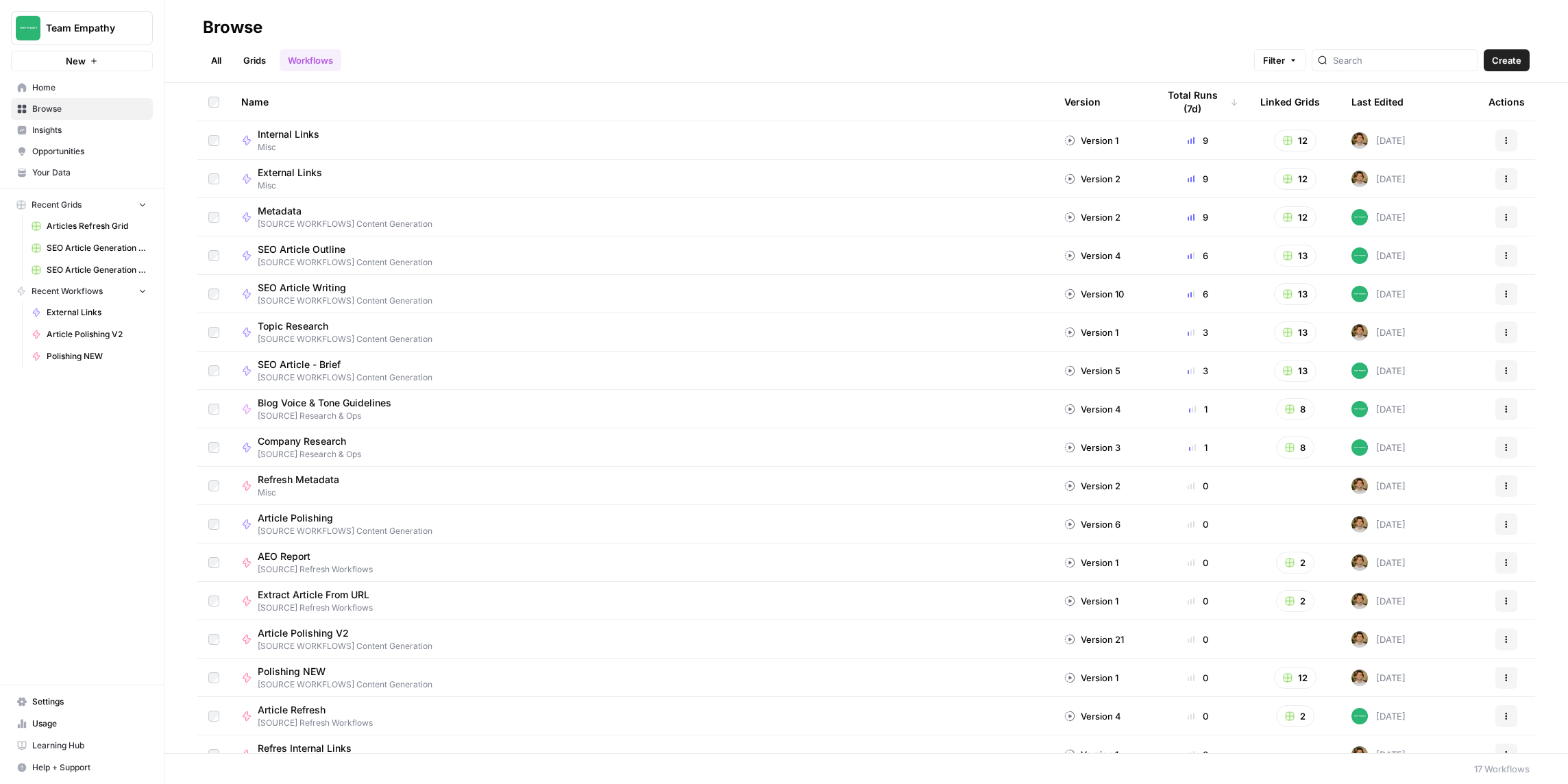
click at [207, 54] on link "All" at bounding box center [216, 60] width 27 height 22
